Goal: Communication & Community: Answer question/provide support

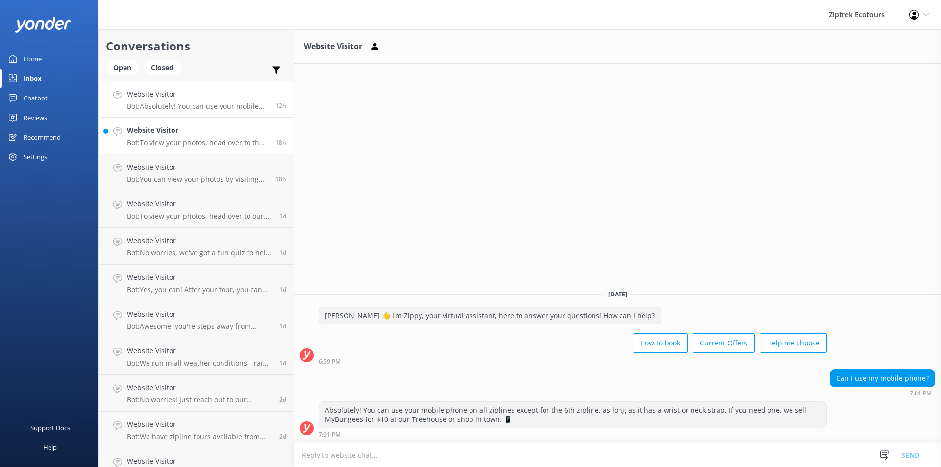
click at [193, 139] on p "Bot: To view your photos, head over to the My Photos Page on our website and se…" at bounding box center [197, 142] width 141 height 9
